Goal: Navigation & Orientation: Find specific page/section

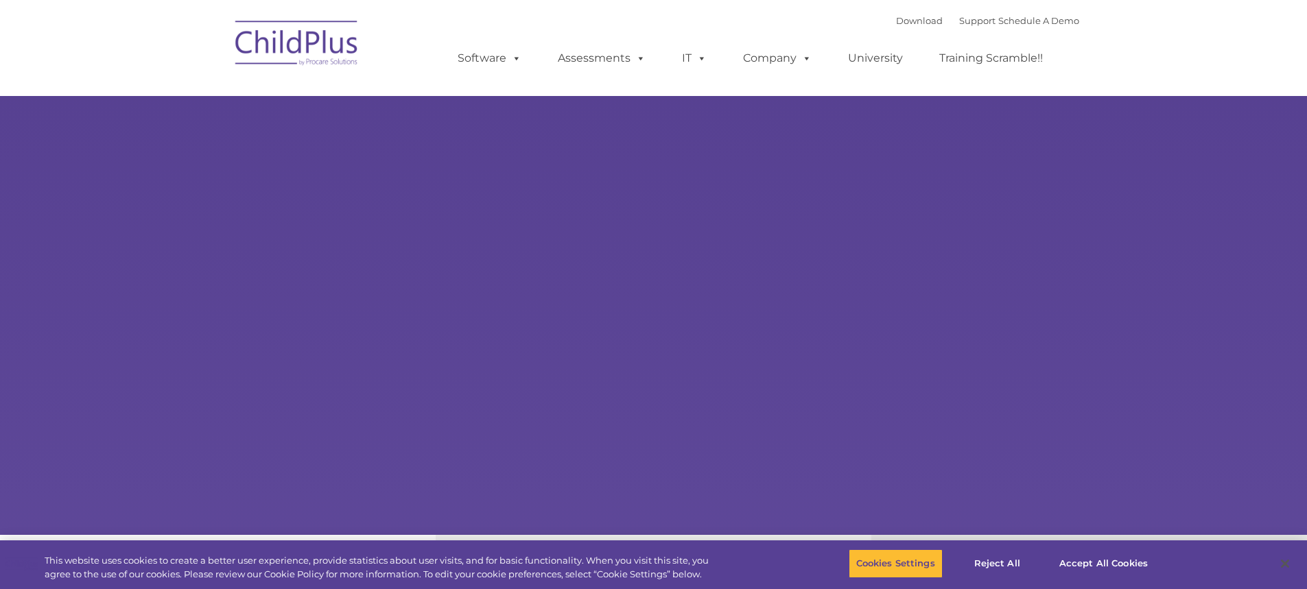
select select "MEDIUM"
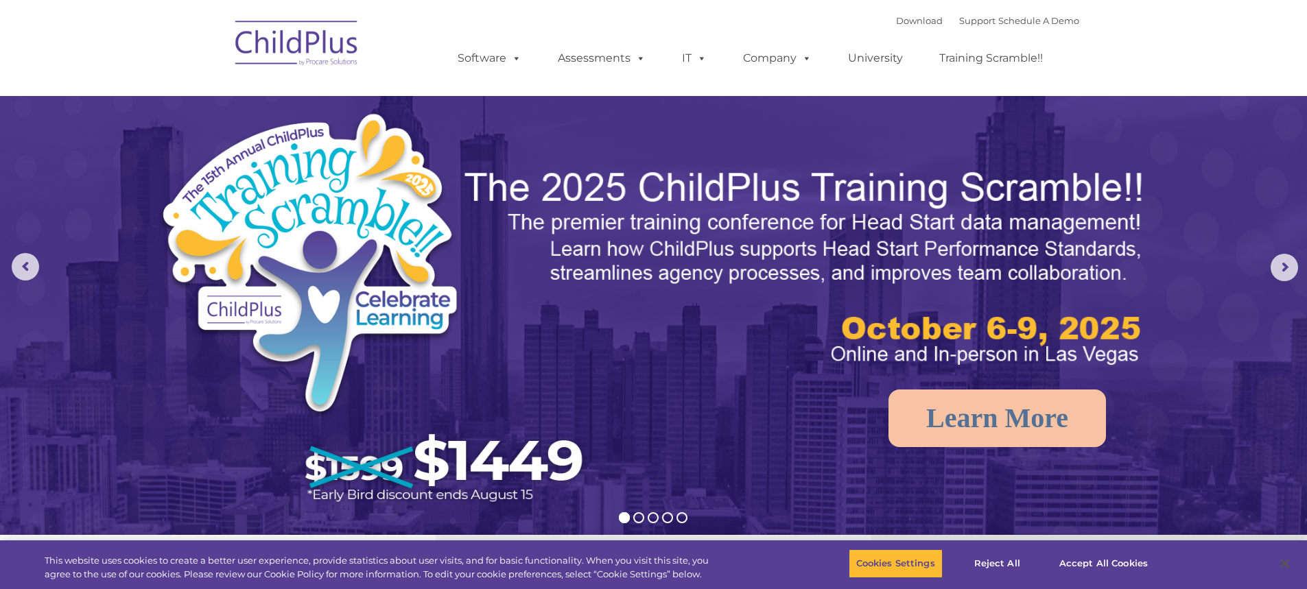
click at [339, 38] on img at bounding box center [296, 45] width 137 height 69
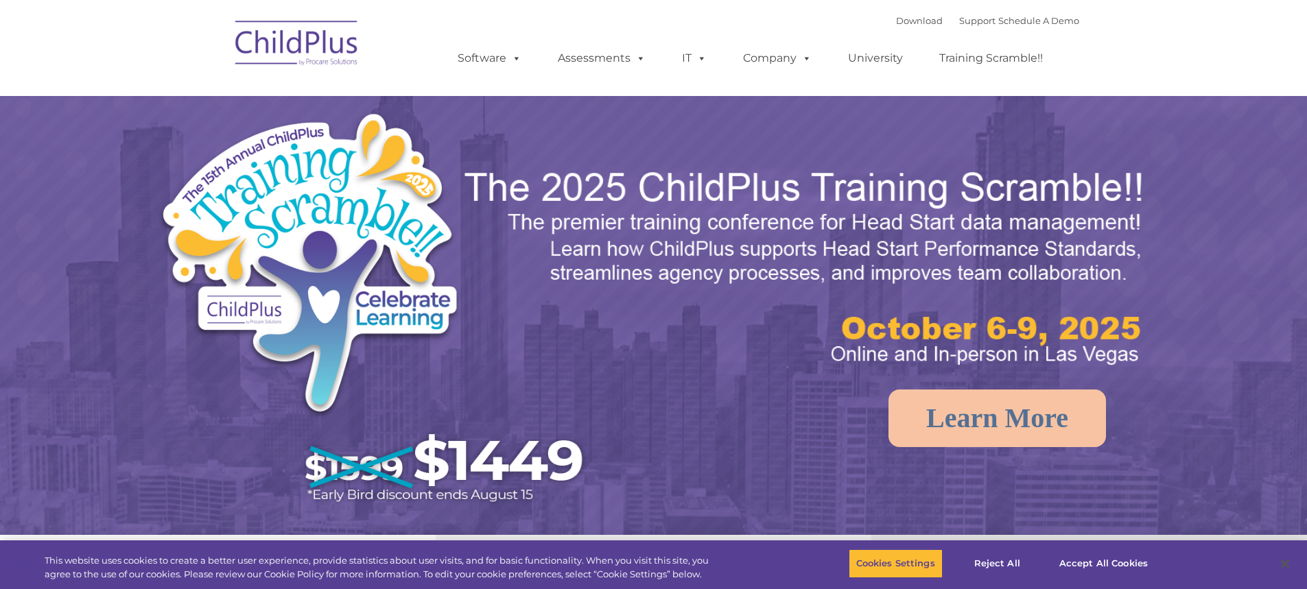
select select "MEDIUM"
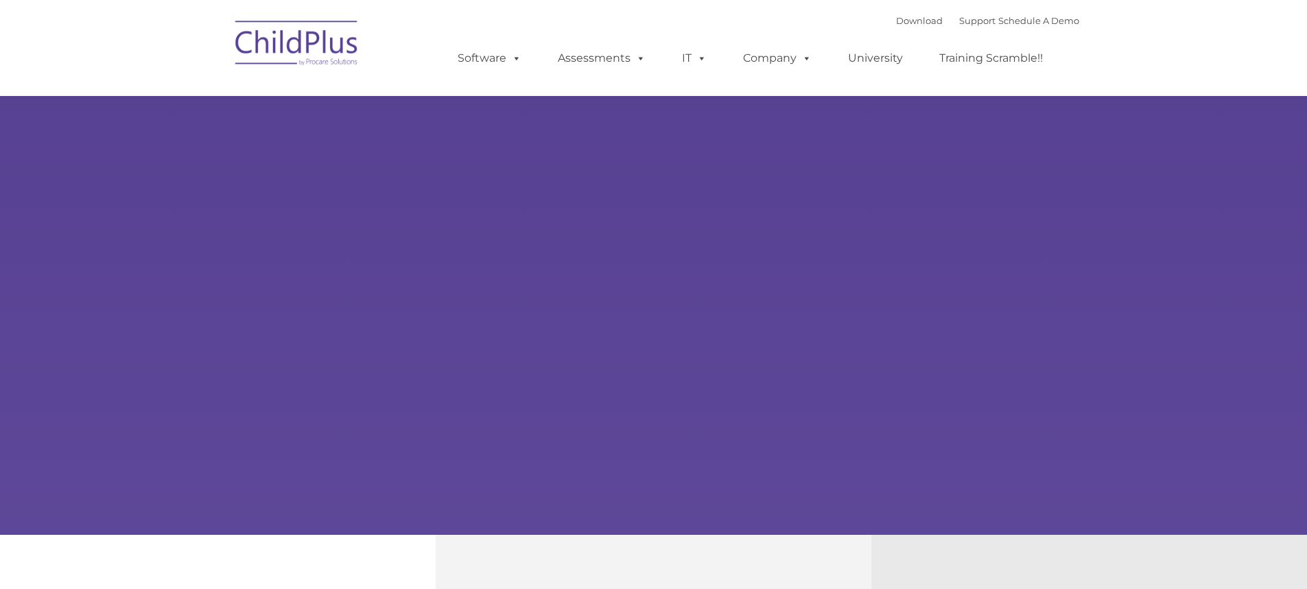
type input ""
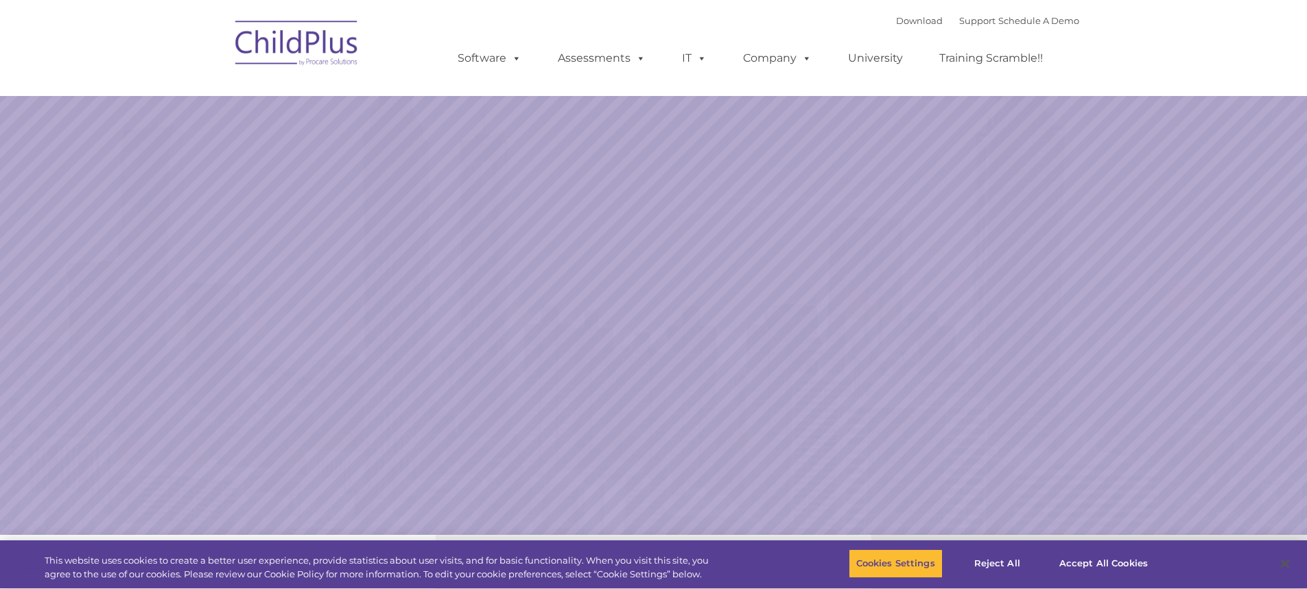
select select "MEDIUM"
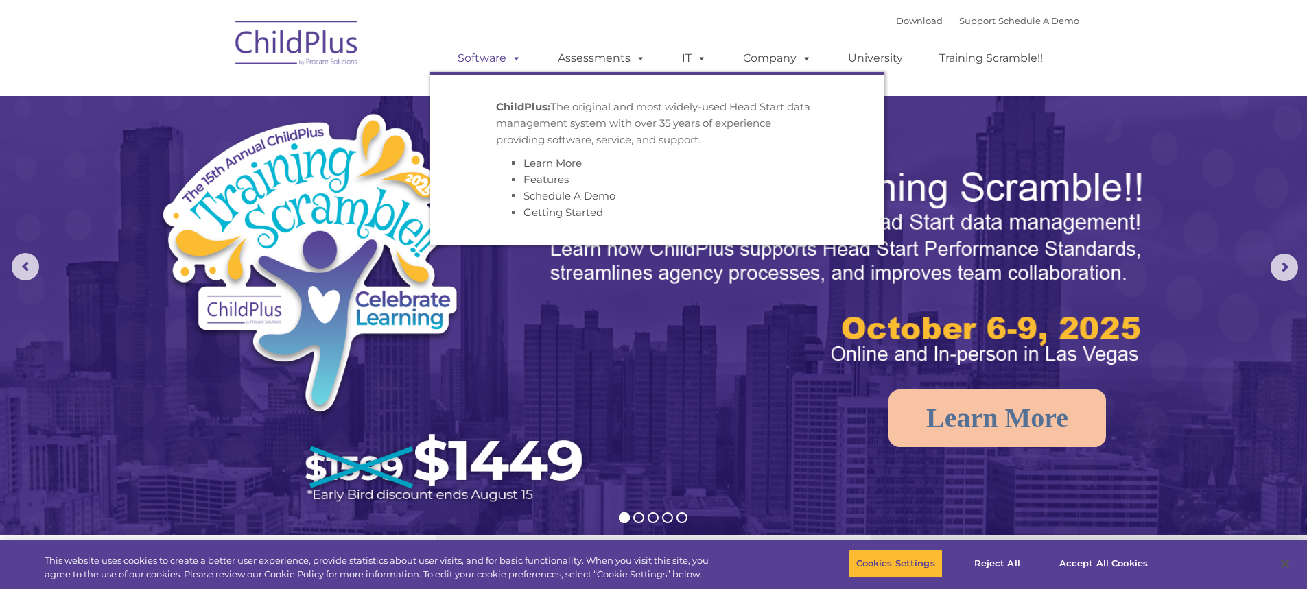
click at [479, 57] on link "Software" at bounding box center [489, 58] width 91 height 27
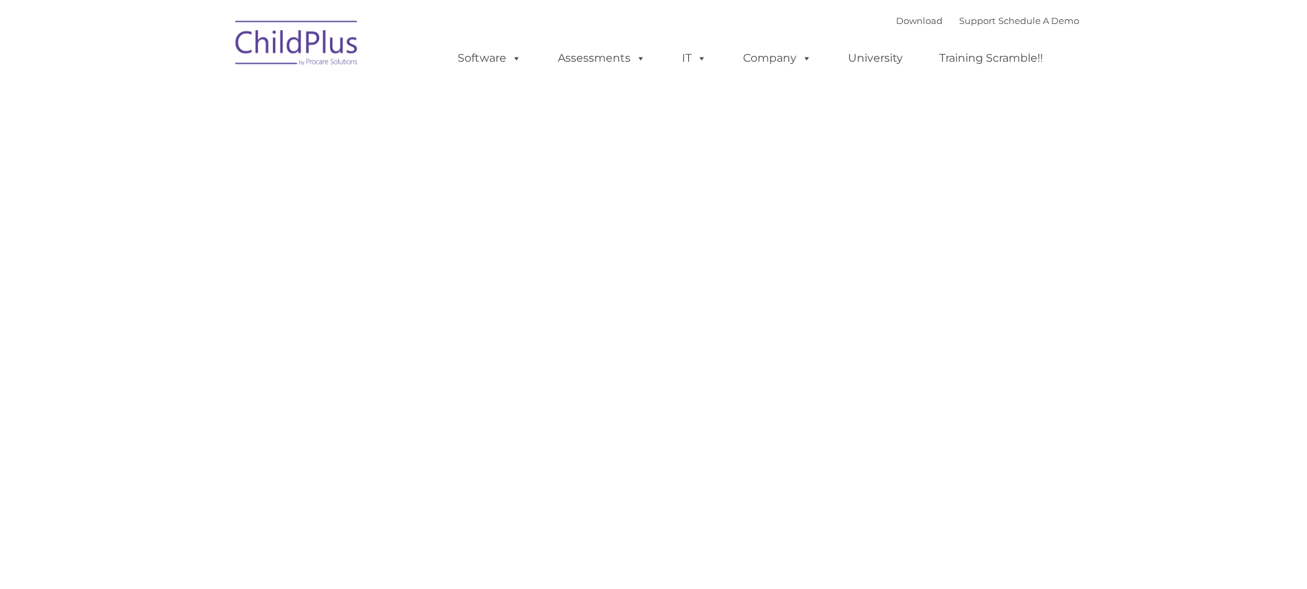
type input ""
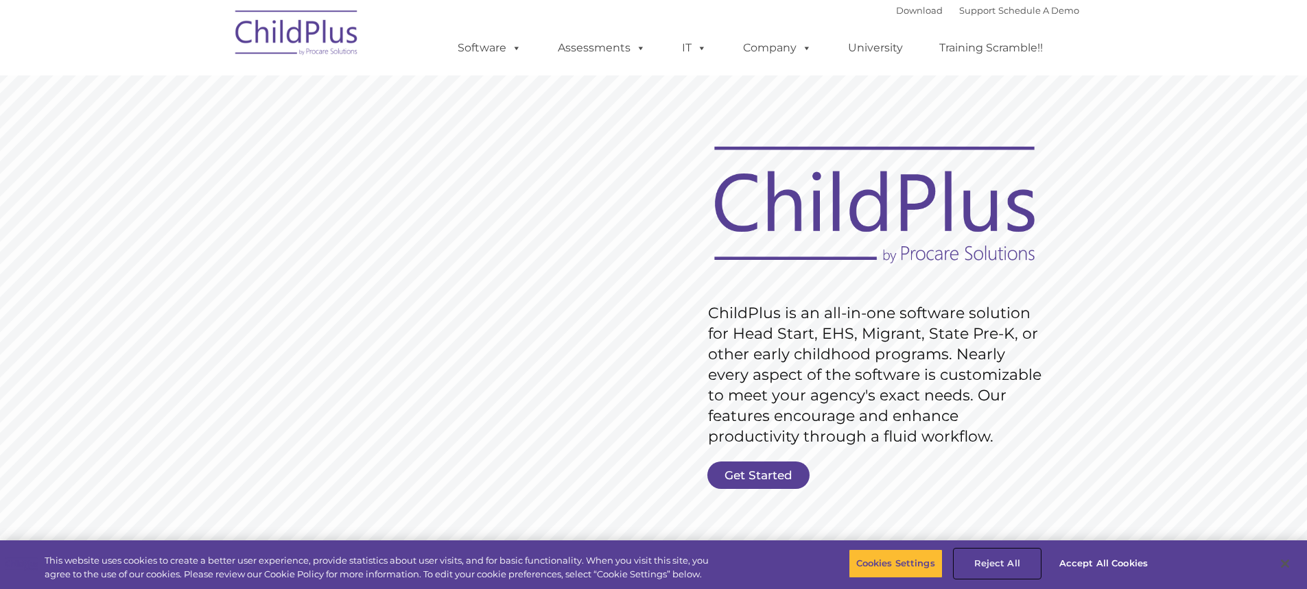
click at [1005, 567] on button "Reject All" at bounding box center [997, 564] width 86 height 29
